Goal: Task Accomplishment & Management: Use online tool/utility

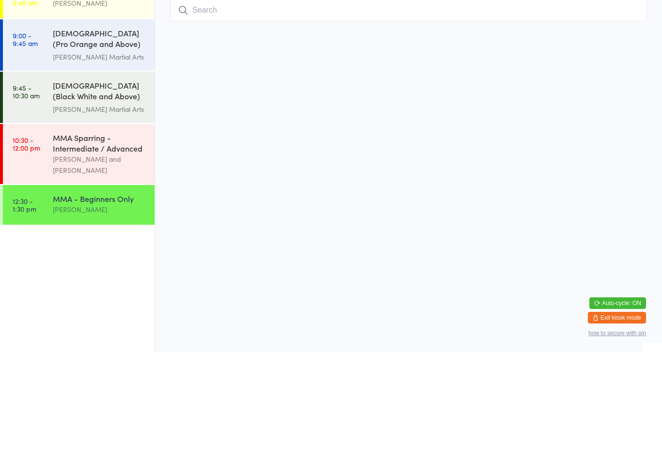
click at [317, 109] on input "search" at bounding box center [408, 120] width 477 height 22
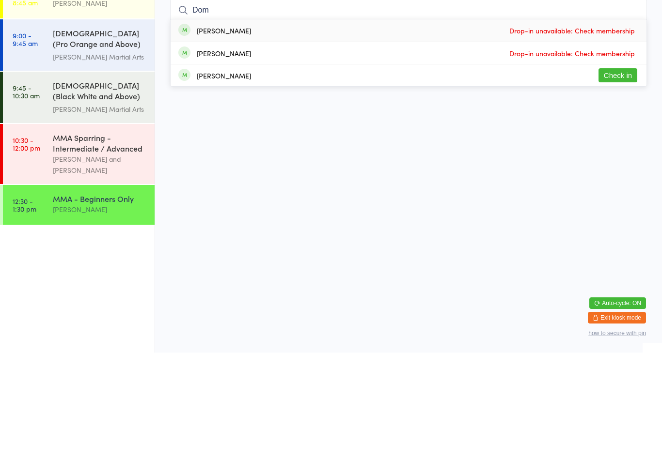
type input "Dom"
click at [616, 178] on button "Check in" at bounding box center [618, 185] width 39 height 14
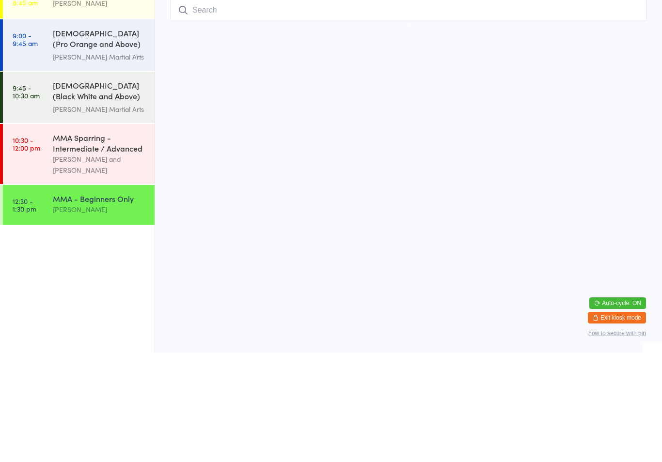
click at [218, 109] on input "search" at bounding box center [408, 120] width 477 height 22
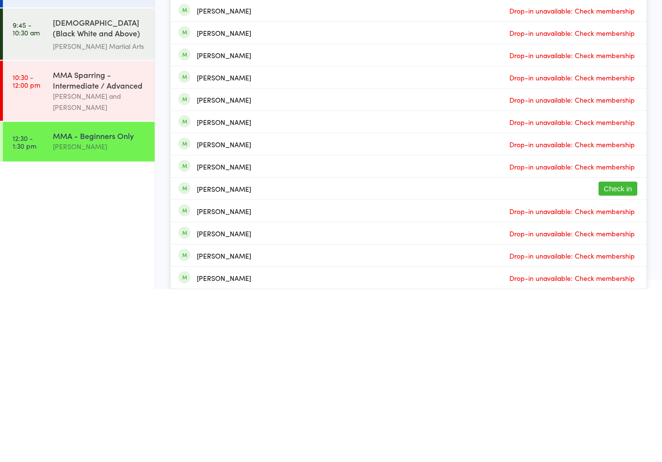
type input "[PERSON_NAME]"
click at [619, 355] on button "Check in" at bounding box center [618, 362] width 39 height 14
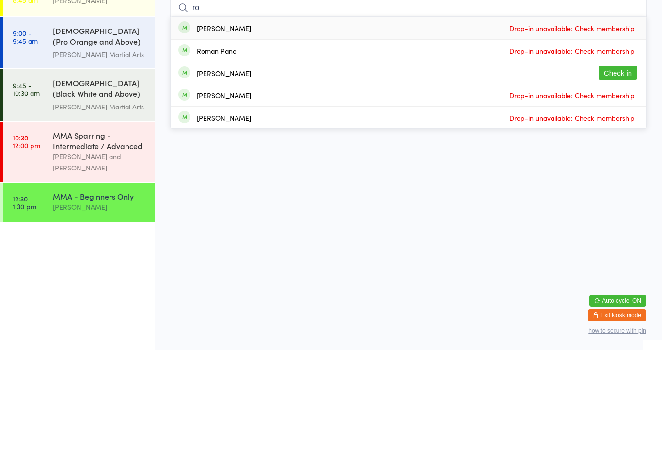
type input "ro"
click at [621, 178] on button "Check in" at bounding box center [618, 185] width 39 height 14
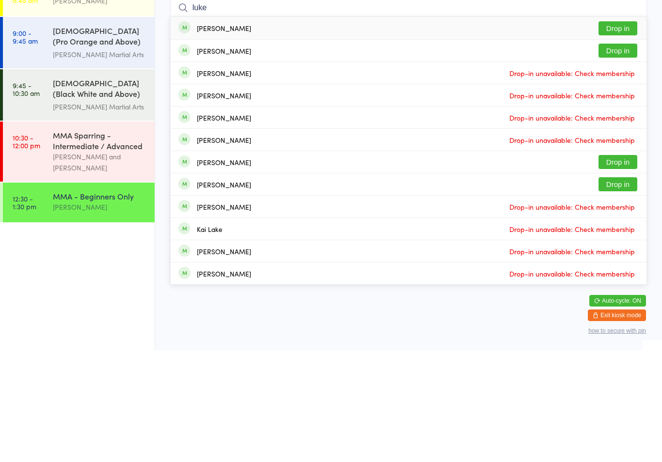
type input "luke"
click at [272, 129] on div "[PERSON_NAME] Drop in" at bounding box center [409, 140] width 476 height 22
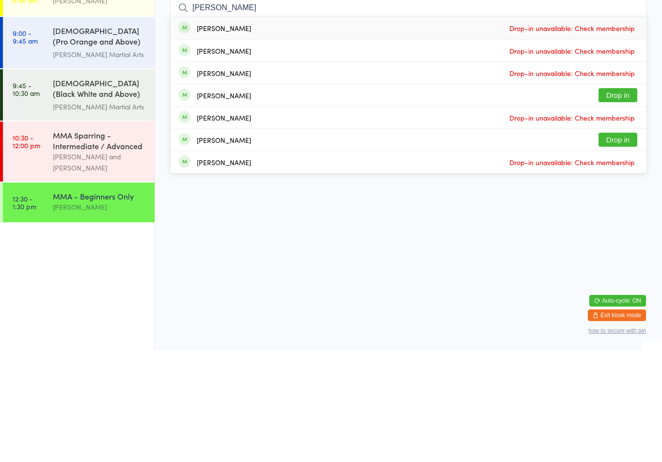
type input "[PERSON_NAME]"
click at [626, 245] on button "Drop in" at bounding box center [618, 252] width 39 height 14
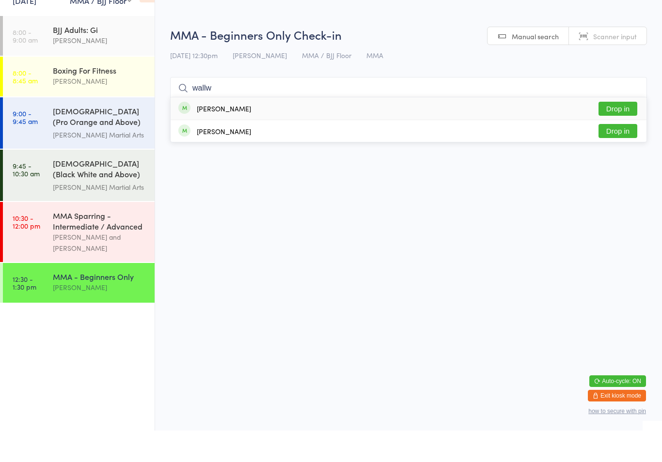
type input "wallw"
click at [305, 129] on div "[PERSON_NAME] Drop in" at bounding box center [409, 140] width 476 height 22
